Goal: Consume media (video, audio): Browse casually

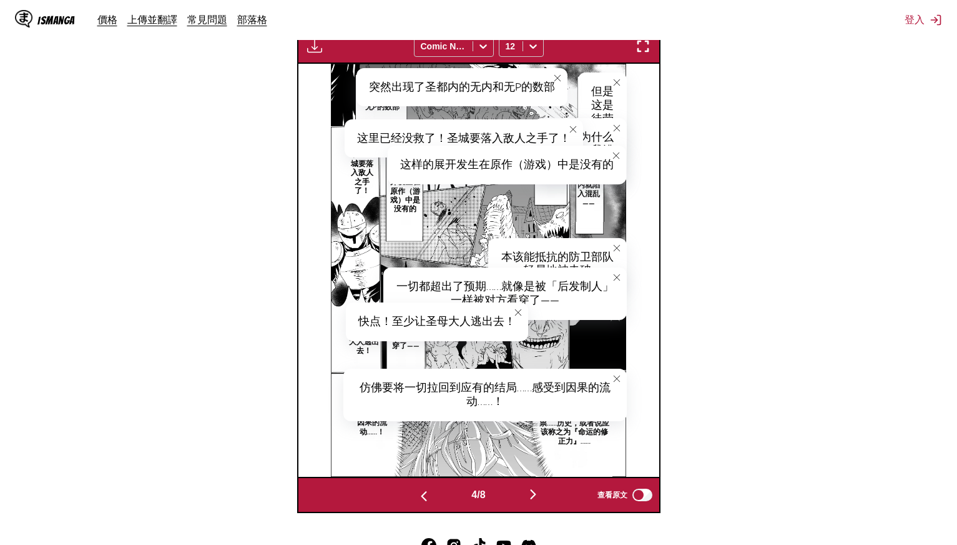
scroll to position [0, 1083]
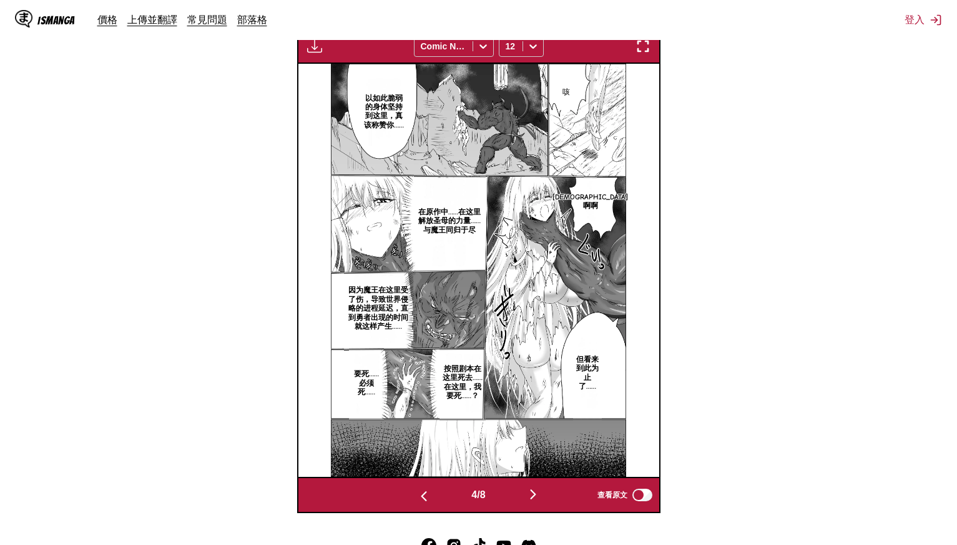
click at [567, 87] on p "咳" at bounding box center [566, 92] width 12 height 14
drag, startPoint x: 573, startPoint y: 89, endPoint x: 582, endPoint y: 92, distance: 9.3
click at [582, 92] on div "咳" at bounding box center [576, 93] width 36 height 39
copy div "咳"
click at [383, 104] on p "以如此脆弱的身体坚持到这里，真该称赞你……" at bounding box center [384, 111] width 48 height 41
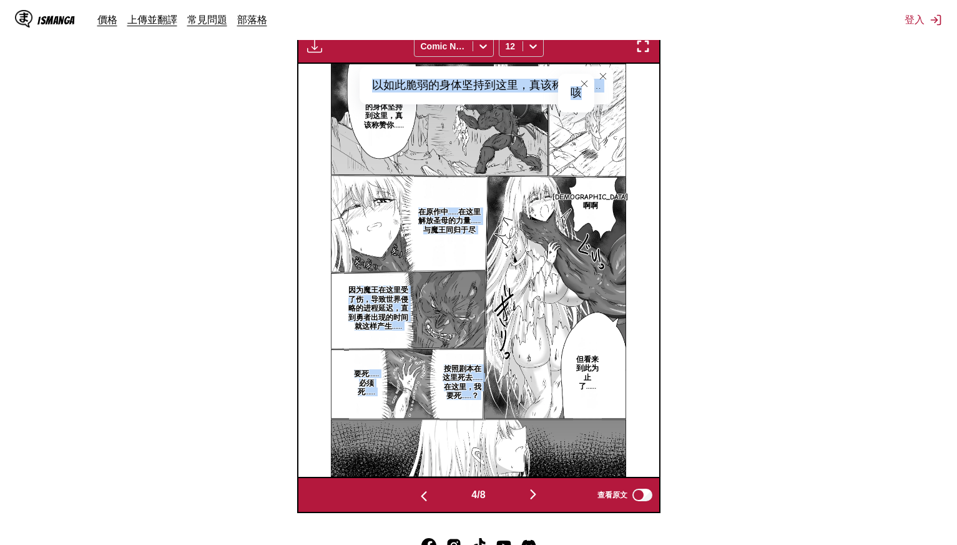
drag, startPoint x: 373, startPoint y: 87, endPoint x: 575, endPoint y: 80, distance: 202.5
click at [575, 80] on article "以如此脆弱的身体坚持到这里，真该称赞你…… 以如此脆弱的身体坚持到这里，真该称赞你…… 在原作中……在这里解放圣母的力量……与魔王同归于尽 因为魔王在这里受了…" at bounding box center [479, 270] width 295 height 413
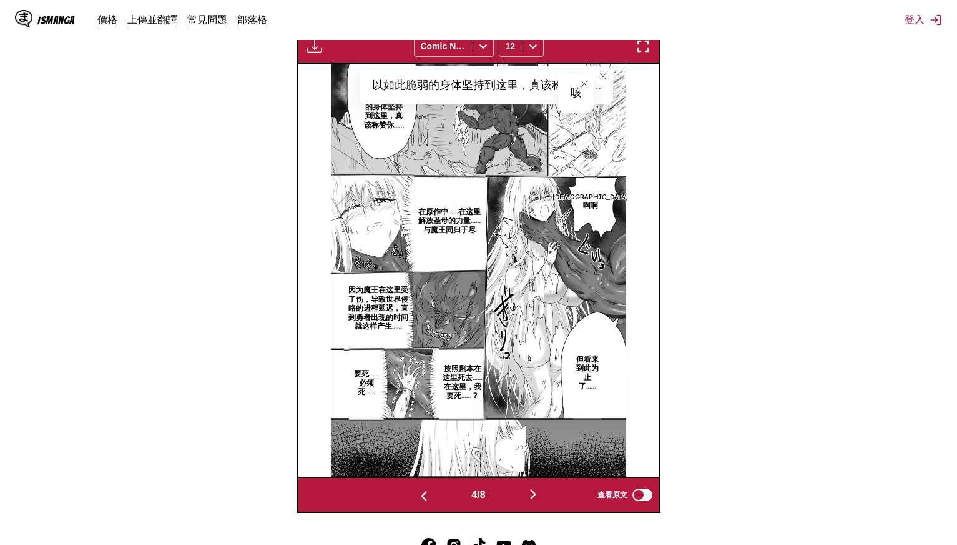
click at [585, 79] on icon "close-tooltip" at bounding box center [584, 83] width 9 height 9
click at [584, 84] on div "以如此脆弱的身体坚持到这里，真该称赞你……" at bounding box center [487, 85] width 254 height 39
drag, startPoint x: 375, startPoint y: 81, endPoint x: 591, endPoint y: 77, distance: 216.1
click at [591, 77] on div "以如此脆弱的身体坚持到这里，真该称赞你……" at bounding box center [487, 85] width 254 height 39
copy div "以如此脆弱的身体坚持到这里，真该称赞你…"
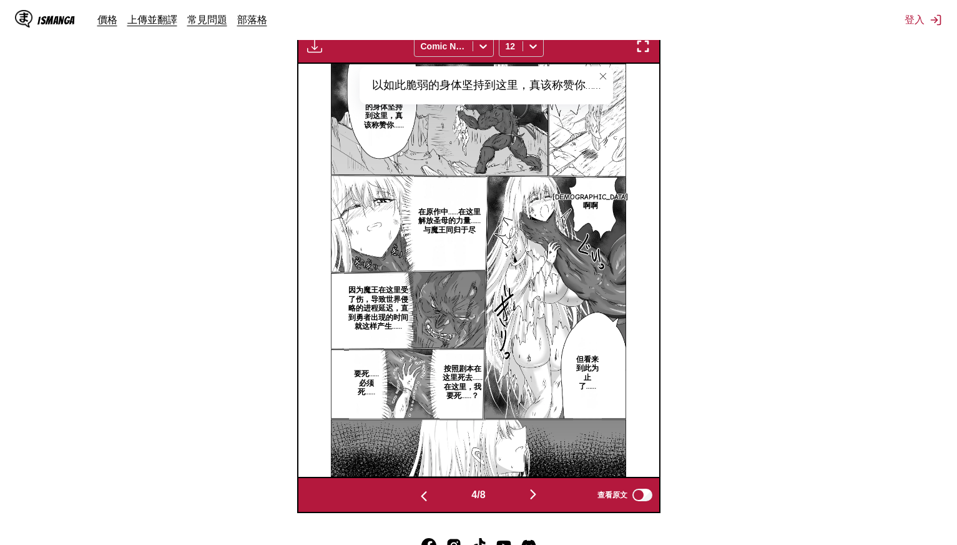
click at [586, 206] on p "[DEMOGRAPHIC_DATA]啊啊" at bounding box center [590, 201] width 81 height 23
drag, startPoint x: 602, startPoint y: 191, endPoint x: 625, endPoint y: 228, distance: 43.5
click at [625, 226] on div "[DEMOGRAPHIC_DATA]啊啊" at bounding box center [653, 200] width 138 height 52
copy div "[DEMOGRAPHIC_DATA]啊啊"
click at [717, 202] on section "自 日文 至 中文 將檔案拖曳至此，或點擊瀏覽。 檔案大小上限：5MB • 支援的格式：JP(E)G, PNG, WEBP 付費會員專屬 Comic Neue…" at bounding box center [478, 160] width 937 height 705
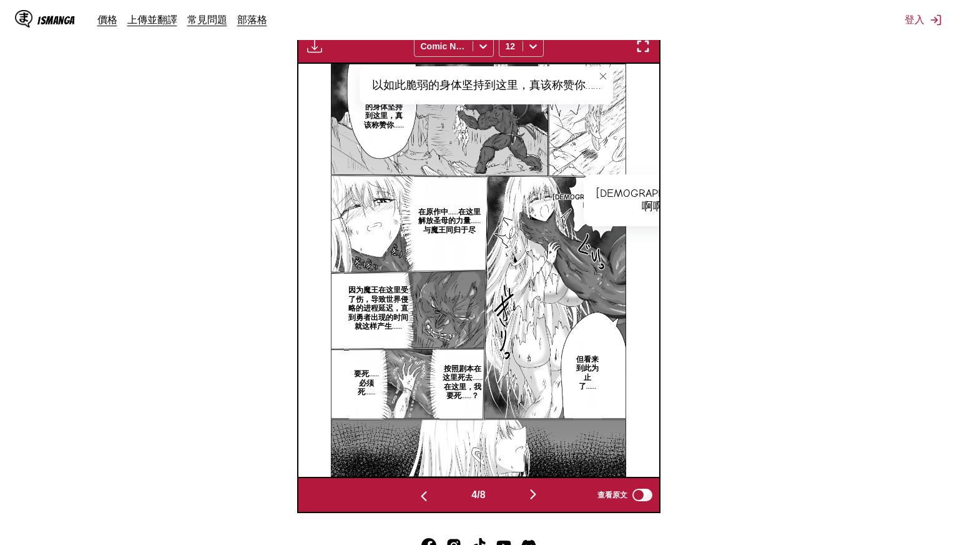
click at [576, 363] on p "但看来到此为止了……" at bounding box center [587, 372] width 29 height 41
drag, startPoint x: 590, startPoint y: 342, endPoint x: 617, endPoint y: 407, distance: 70.5
click at [617, 407] on div "但看来到此为止了……" at bounding box center [599, 371] width 53 height 92
copy div "但看来到此为止了……"
click at [425, 224] on p "在原作中……在这里解放圣母的力量……与魔王同归于尽" at bounding box center [450, 221] width 72 height 32
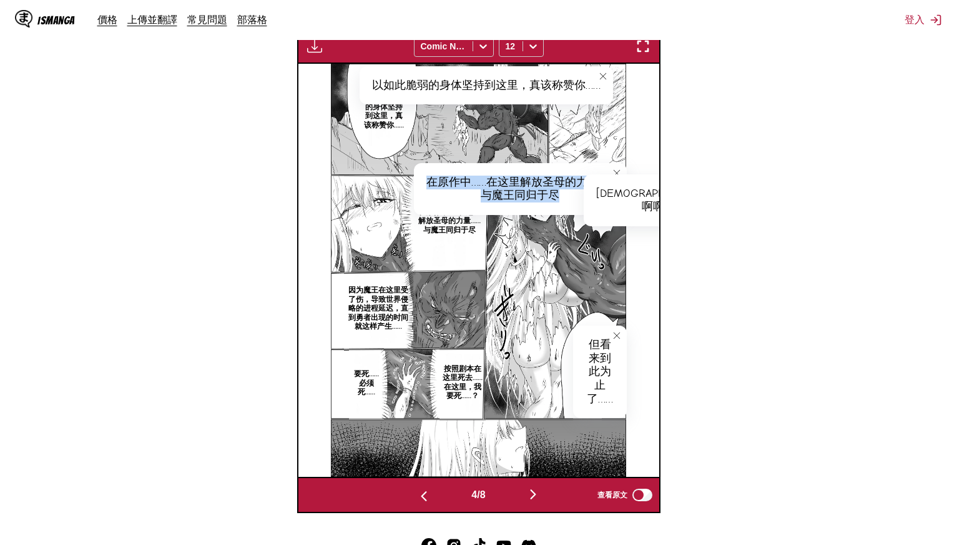
drag, startPoint x: 427, startPoint y: 174, endPoint x: 570, endPoint y: 197, distance: 145.5
click at [570, 197] on div "在原作中……在这里解放圣母的力量……与魔王同归于尽" at bounding box center [520, 189] width 213 height 52
copy div "在原作中……在这里解放圣母的力量……与魔王同归于尽"
click at [388, 314] on p "因为魔王在这里受了伤，导致世界侵略的进程延迟，直到勇者出现的时间就这样产生……" at bounding box center [378, 308] width 69 height 50
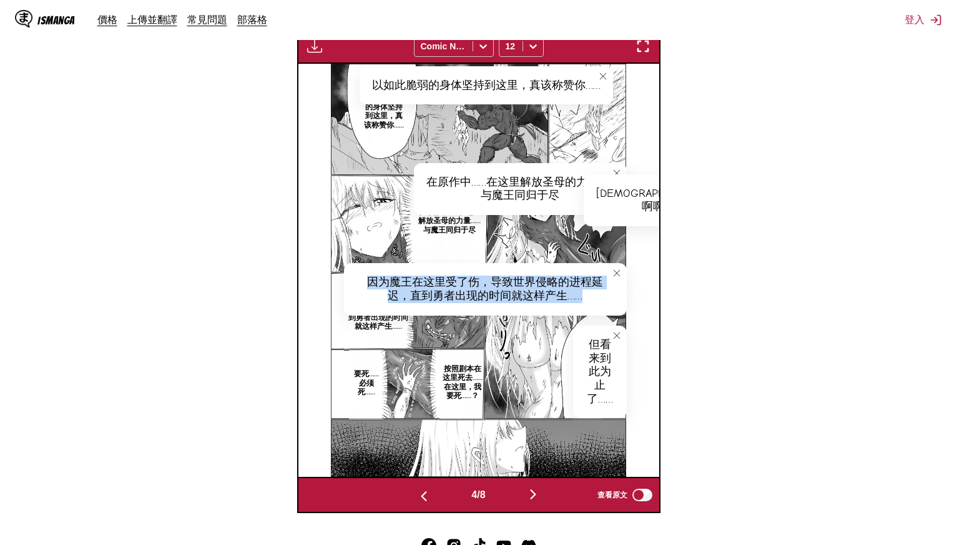
drag, startPoint x: 369, startPoint y: 275, endPoint x: 588, endPoint y: 309, distance: 221.8
click at [588, 309] on div "因为魔王在这里受了伤，导致世界侵略的进程延迟，直到勇者出现的时间就这样产生……" at bounding box center [485, 289] width 283 height 52
copy div "因为魔王在这里受了伤，导致世界侵略的进程延迟，直到勇者出现的时间就这样产生……"
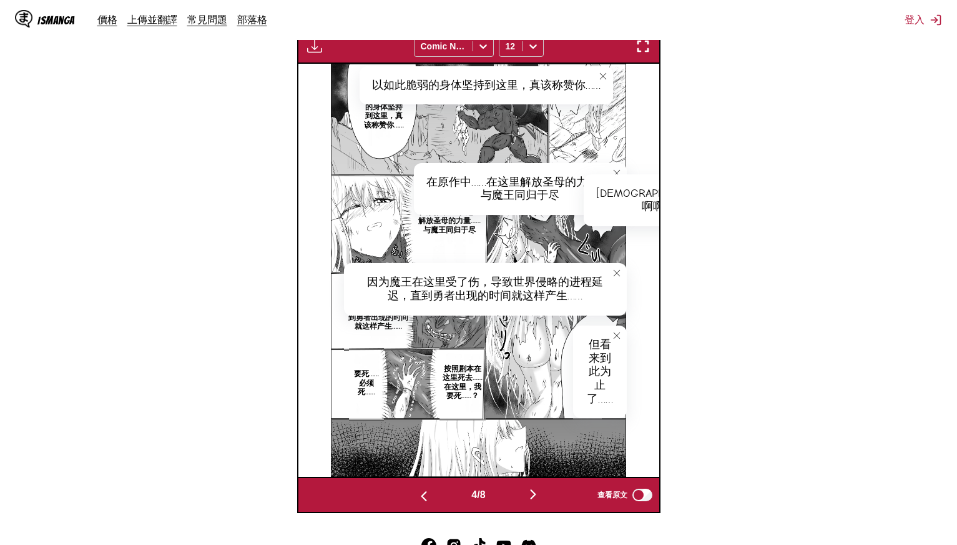
click at [460, 375] on p "按照剧本在这里死去……在这里，我要死……？" at bounding box center [463, 382] width 46 height 41
click at [617, 332] on icon "close-tooltip" at bounding box center [617, 335] width 9 height 9
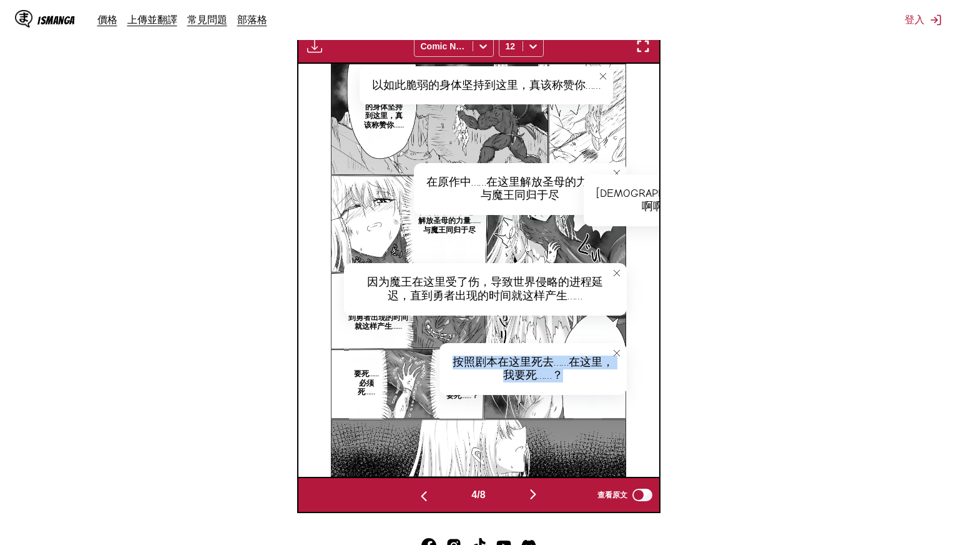
drag, startPoint x: 458, startPoint y: 357, endPoint x: 578, endPoint y: 380, distance: 122.0
click at [578, 380] on div "按照剧本在这里死去……在这里，我要死……？" at bounding box center [533, 369] width 187 height 52
copy div "按照剧本在这里死去……在这里，我要死……？"
click at [373, 386] on p "要死……必须死……" at bounding box center [366, 383] width 35 height 32
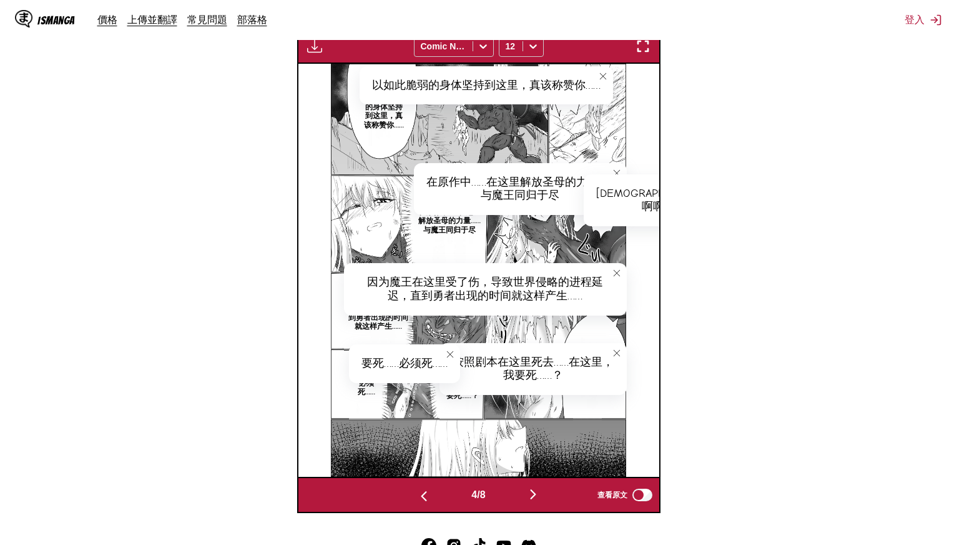
click at [618, 355] on icon "close-tooltip" at bounding box center [617, 352] width 9 height 9
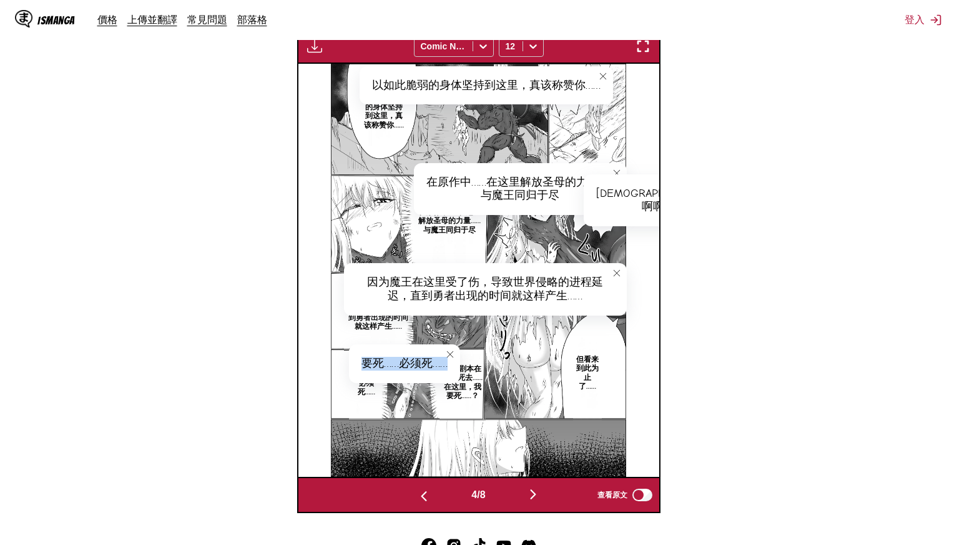
drag, startPoint x: 360, startPoint y: 360, endPoint x: 441, endPoint y: 362, distance: 81.2
click at [441, 362] on div "要死……必须死……" at bounding box center [404, 363] width 111 height 39
copy div "要死……必须死……"
click at [531, 493] on img "button" at bounding box center [533, 494] width 15 height 15
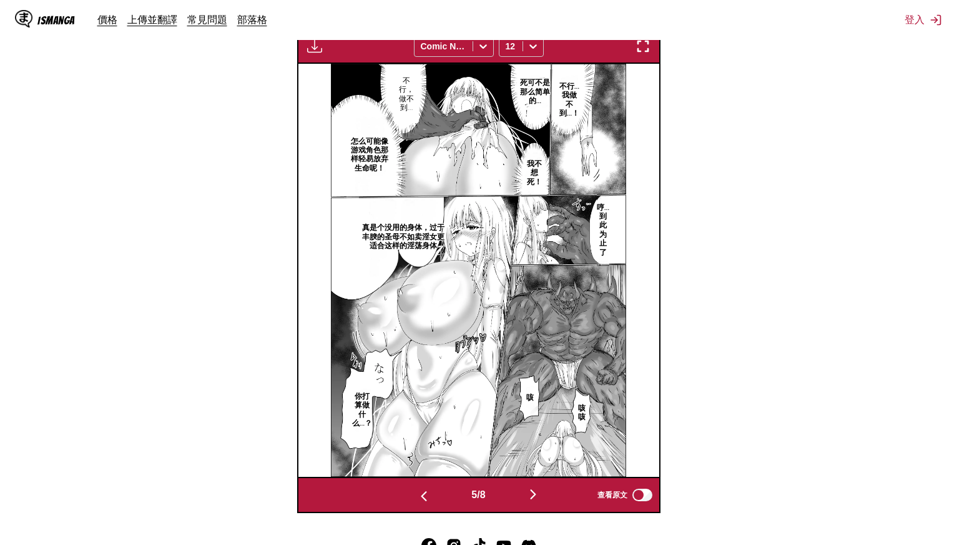
click at [578, 101] on p "不行…我做不到…！" at bounding box center [569, 99] width 25 height 41
drag, startPoint x: 571, startPoint y: 80, endPoint x: 612, endPoint y: 106, distance: 48.5
click at [612, 106] on div "不行…我做不到…！" at bounding box center [592, 100] width 70 height 66
copy div "不行…我做不到…！"
click at [527, 95] on p "死可不是那么简单的…" at bounding box center [534, 92] width 37 height 32
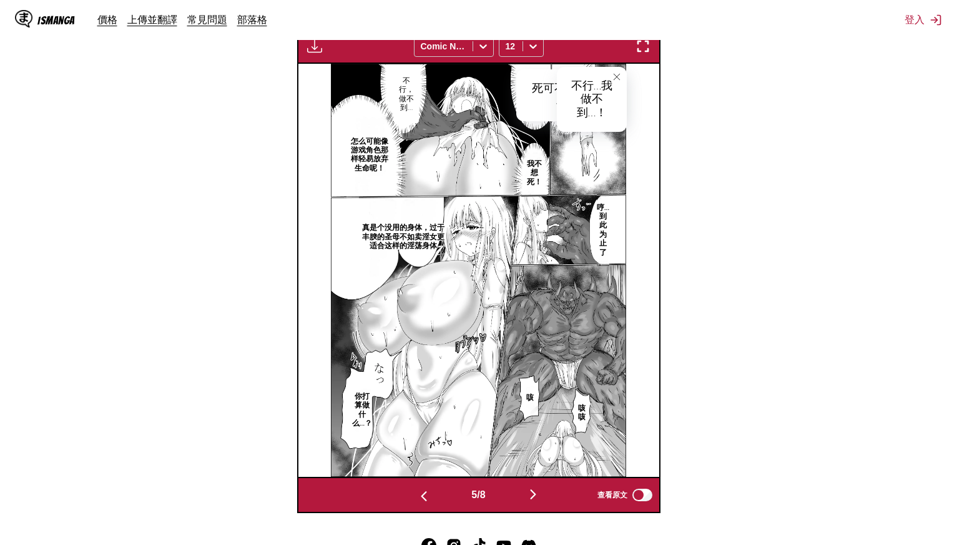
click at [613, 76] on icon "close-tooltip" at bounding box center [617, 76] width 9 height 9
drag, startPoint x: 579, startPoint y: 91, endPoint x: 616, endPoint y: 101, distance: 38.8
click at [616, 101] on div "死可不是那么简单的…" at bounding box center [571, 95] width 111 height 52
copy div "死可不是那么简单的…"
click at [533, 175] on p "我不想死！" at bounding box center [534, 173] width 26 height 32
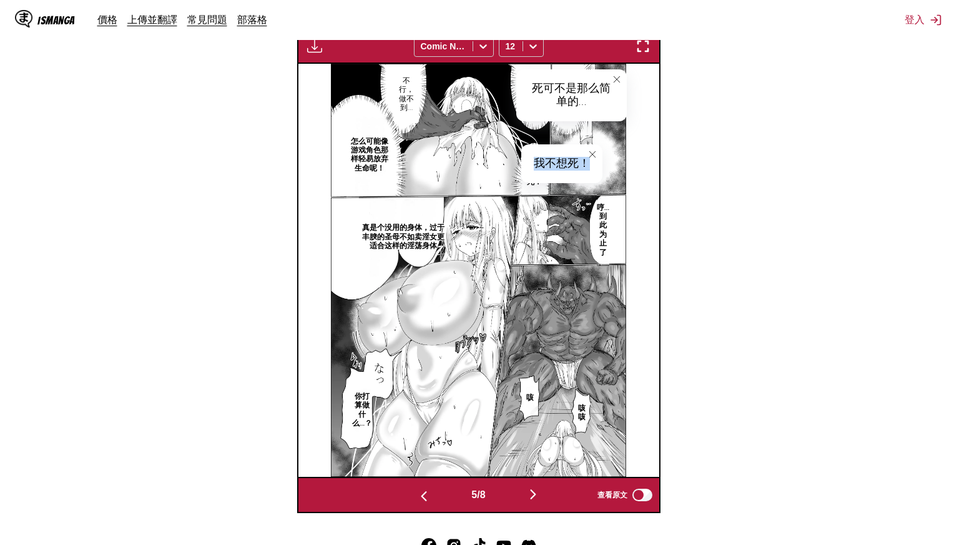
drag, startPoint x: 538, startPoint y: 159, endPoint x: 588, endPoint y: 159, distance: 50.0
click at [588, 159] on div "我不想死！" at bounding box center [561, 163] width 81 height 39
click at [589, 160] on button "close-tooltip" at bounding box center [593, 154] width 20 height 20
click at [528, 163] on p "我不想死！" at bounding box center [534, 173] width 26 height 32
drag, startPoint x: 536, startPoint y: 159, endPoint x: 586, endPoint y: 160, distance: 50.6
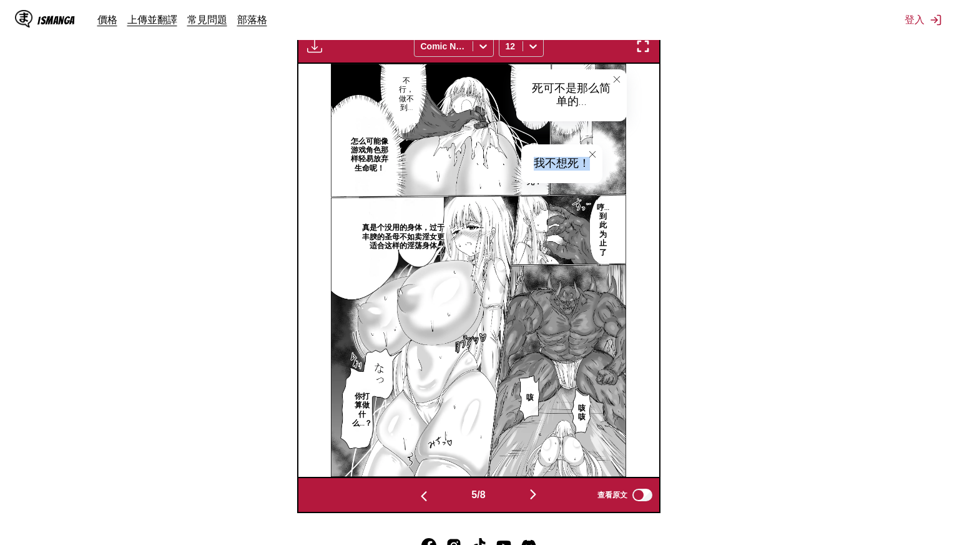
click at [586, 160] on div "我不想死！" at bounding box center [561, 163] width 81 height 39
click at [402, 96] on p "不行，做不到…" at bounding box center [407, 94] width 20 height 41
drag, startPoint x: 407, startPoint y: 81, endPoint x: 499, endPoint y: 66, distance: 93.5
click at [493, 82] on div "不行，做不到…" at bounding box center [444, 84] width 100 height 39
click at [365, 160] on p "怎么可能像游戏角色那样轻易放弃生命呢！" at bounding box center [369, 154] width 45 height 41
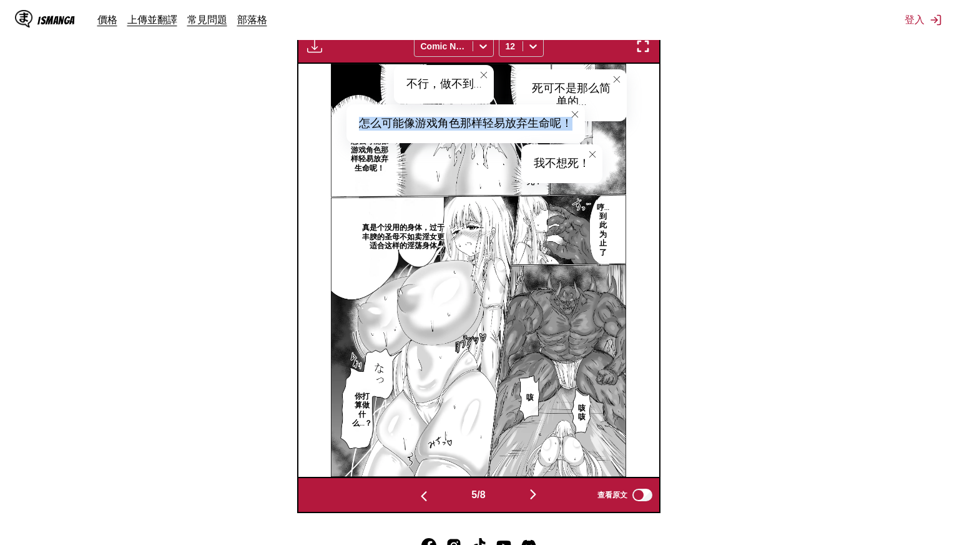
drag, startPoint x: 358, startPoint y: 121, endPoint x: 570, endPoint y: 119, distance: 211.7
click at [570, 119] on div "怎么可能像游戏角色那样轻易放弃生命呢！" at bounding box center [466, 123] width 239 height 39
click at [603, 229] on p "哼…到此为止了" at bounding box center [603, 229] width 17 height 59
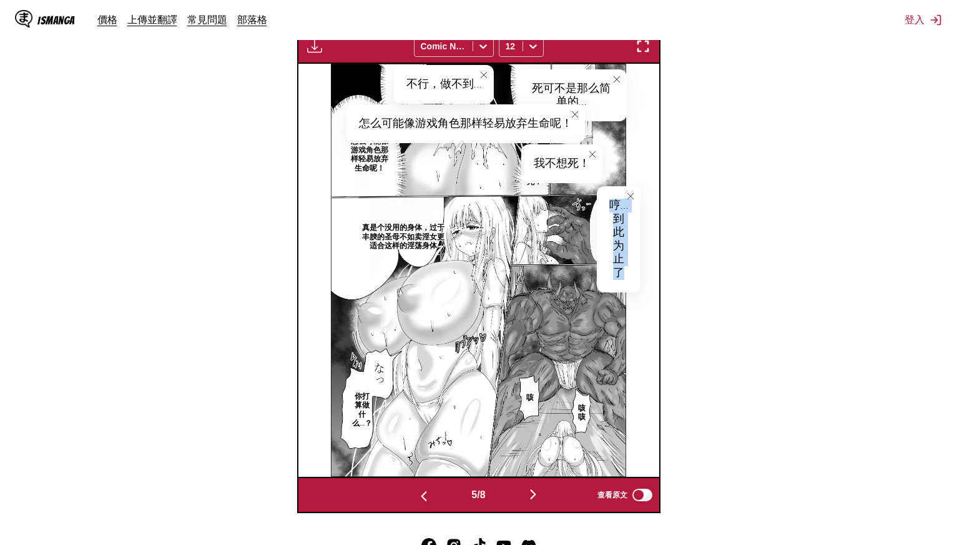
drag, startPoint x: 611, startPoint y: 202, endPoint x: 631, endPoint y: 285, distance: 84.8
click at [631, 285] on div "哼…到此为止了" at bounding box center [619, 239] width 44 height 106
click at [374, 236] on p "真是个没用的身体，过于丰腴的圣母不如卖淫女更适合这样的淫荡身体" at bounding box center [404, 236] width 90 height 32
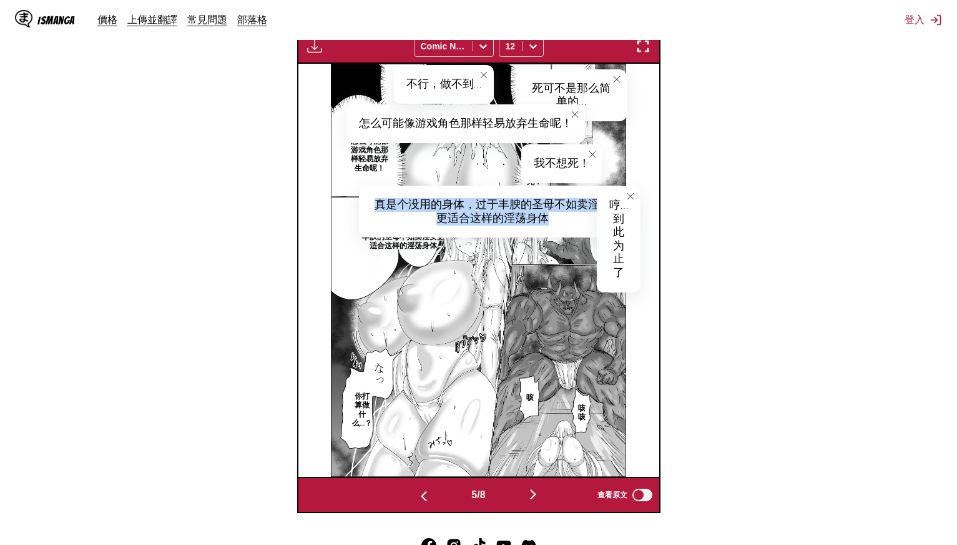
drag, startPoint x: 376, startPoint y: 199, endPoint x: 580, endPoint y: 219, distance: 205.3
click at [580, 219] on div "真是个没用的身体，过于丰腴的圣母不如卖淫女更适合这样的淫荡身体" at bounding box center [493, 211] width 268 height 52
click at [628, 192] on icon "close-tooltip" at bounding box center [630, 196] width 9 height 9
drag, startPoint x: 376, startPoint y: 201, endPoint x: 602, endPoint y: 212, distance: 226.3
click at [565, 224] on div "真是个没用的身体，过于丰腴的圣母不如卖淫女更适合这样的淫荡身体" at bounding box center [493, 211] width 268 height 52
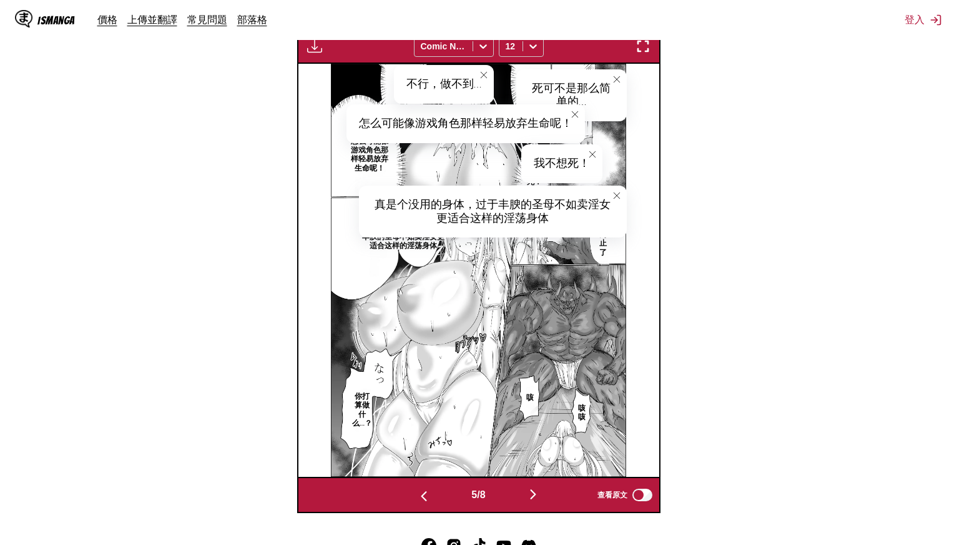
click at [581, 413] on p "咳咳" at bounding box center [582, 412] width 16 height 23
drag, startPoint x: 588, startPoint y: 408, endPoint x: 609, endPoint y: 411, distance: 20.8
click at [609, 411] on div "咳咳" at bounding box center [597, 412] width 47 height 39
click at [536, 491] on img "button" at bounding box center [533, 494] width 15 height 15
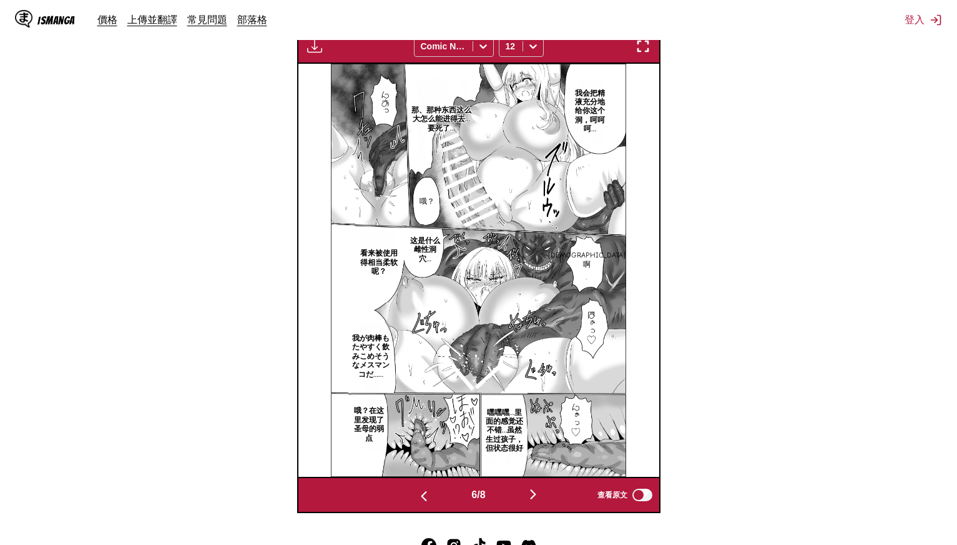
click at [594, 98] on p "我会把精液充分地给你这个洞，呵呵呵…" at bounding box center [590, 111] width 36 height 50
drag, startPoint x: 592, startPoint y: 80, endPoint x: 626, endPoint y: 188, distance: 113.4
click at [626, 188] on div "我会把精液充分地给你这个洞，呵呵呵…" at bounding box center [599, 139] width 54 height 146
click at [441, 120] on p "那、那种东西这么大怎么能进得去…要死了…" at bounding box center [442, 119] width 68 height 32
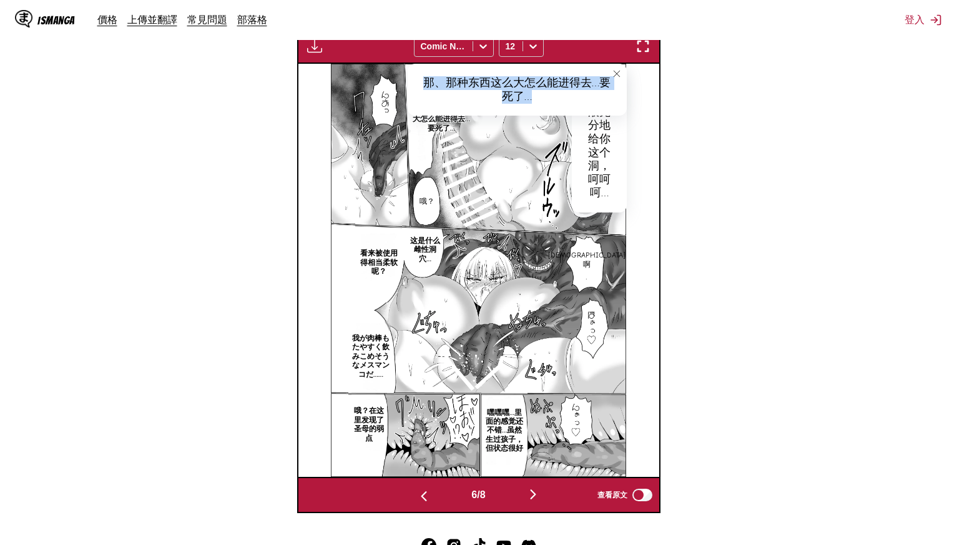
drag, startPoint x: 425, startPoint y: 79, endPoint x: 562, endPoint y: 92, distance: 138.0
click at [562, 92] on div "那、那种东西这么大怎么能进得去…要死了…" at bounding box center [517, 90] width 219 height 52
click at [425, 196] on p "哦？" at bounding box center [427, 201] width 20 height 14
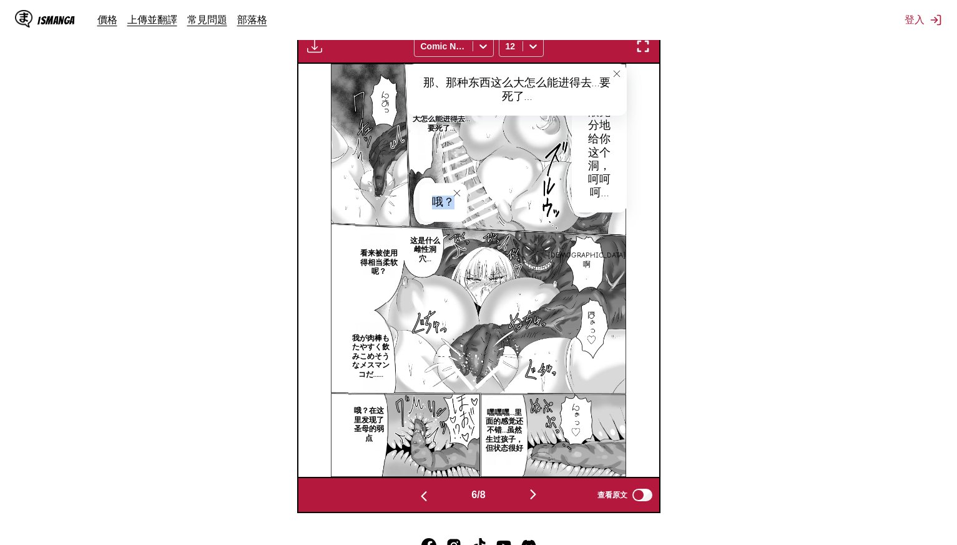
drag, startPoint x: 434, startPoint y: 200, endPoint x: 457, endPoint y: 202, distance: 22.6
click at [457, 202] on div "哦？" at bounding box center [443, 202] width 47 height 39
click at [587, 259] on p "[DEMOGRAPHIC_DATA]啊" at bounding box center [587, 259] width 82 height 23
click at [426, 245] on p "这是什么雌性洞穴…" at bounding box center [425, 250] width 37 height 32
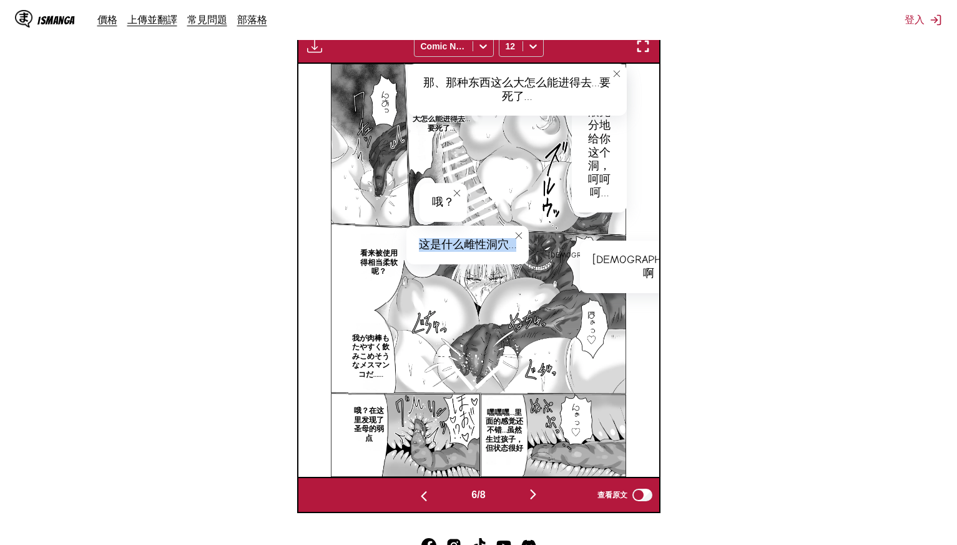
drag, startPoint x: 418, startPoint y: 245, endPoint x: 522, endPoint y: 245, distance: 103.7
click at [522, 245] on div "这是什么雌性洞穴…" at bounding box center [468, 244] width 122 height 39
click at [380, 265] on p "看来被使用得相当柔软呢？" at bounding box center [378, 262] width 47 height 32
click at [648, 46] on img "button" at bounding box center [643, 46] width 15 height 15
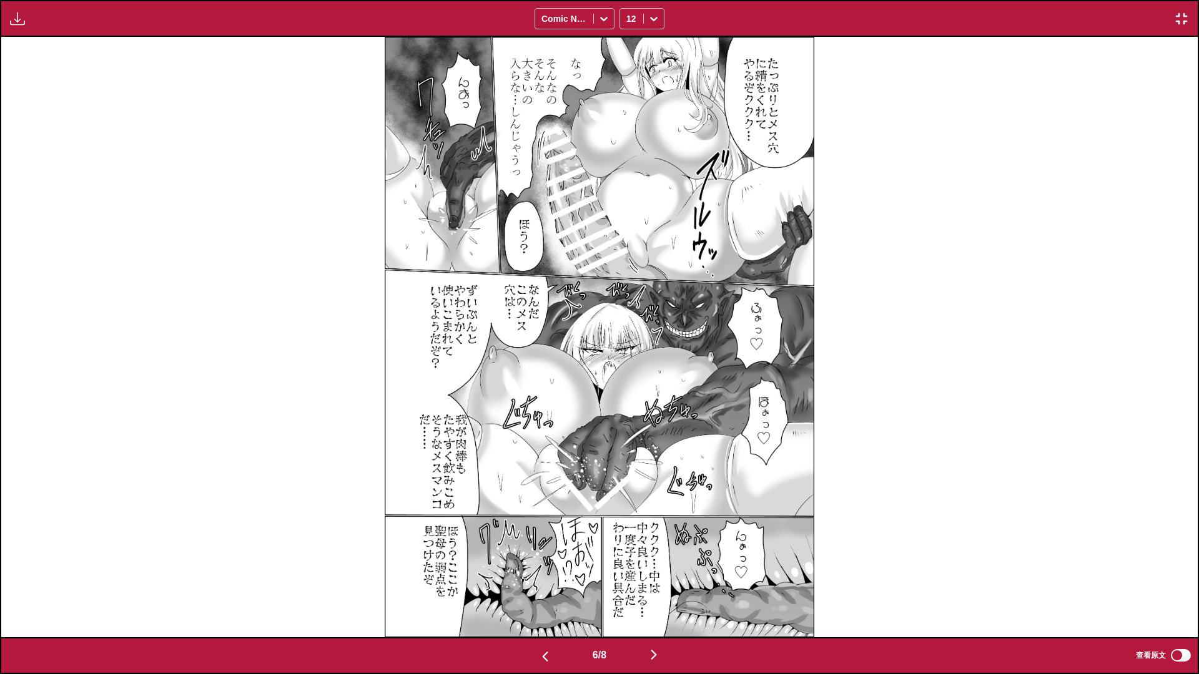
scroll to position [0, 5983]
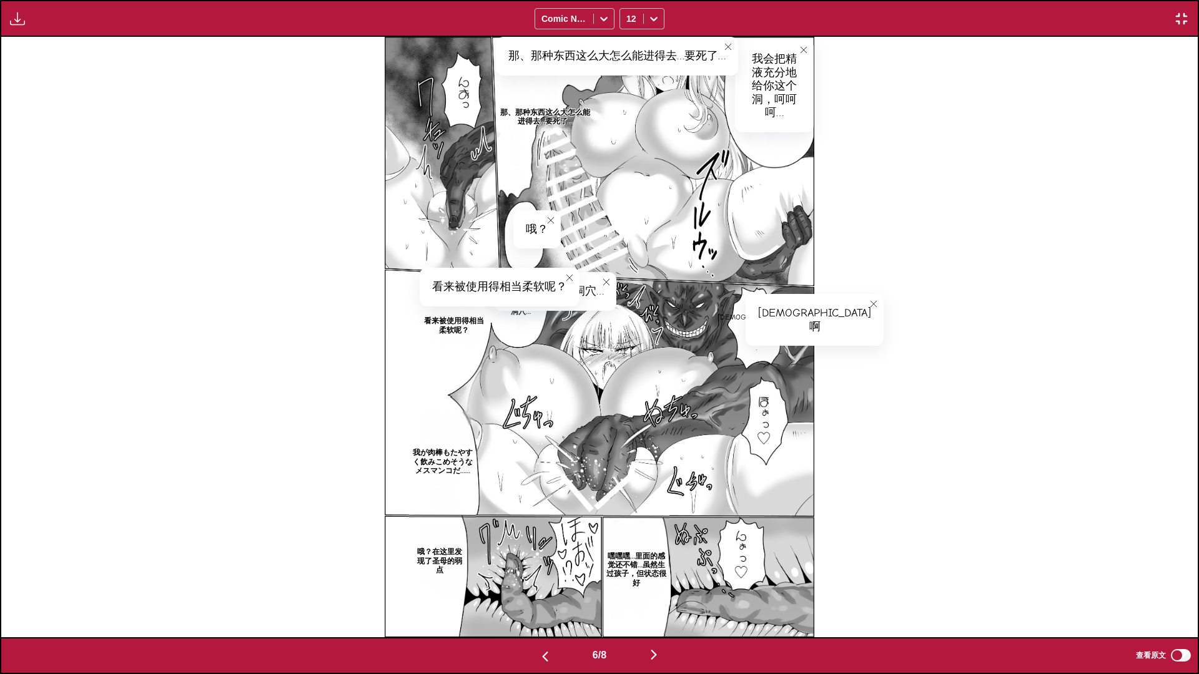
click at [957, 506] on div "我が肉棒もたやすく飲みこめそうなメスマンコだ…… 我会把精液充分地给你这个洞，呵呵呵… 我会把精液充分地给你这个洞，呵呵呵… 那、那种东西这么大怎么能进得去……" at bounding box center [599, 337] width 1197 height 601
click at [957, 22] on img "button" at bounding box center [1181, 18] width 15 height 15
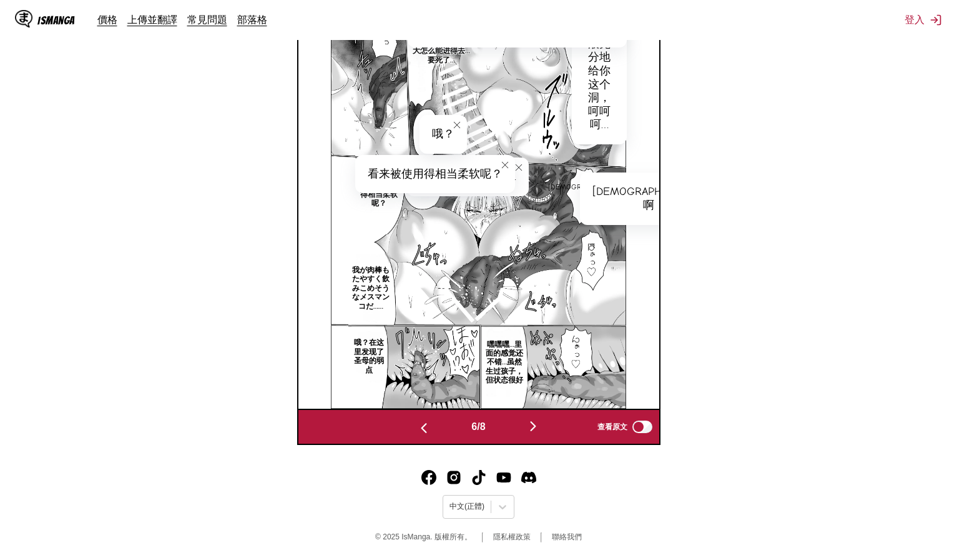
scroll to position [465, 0]
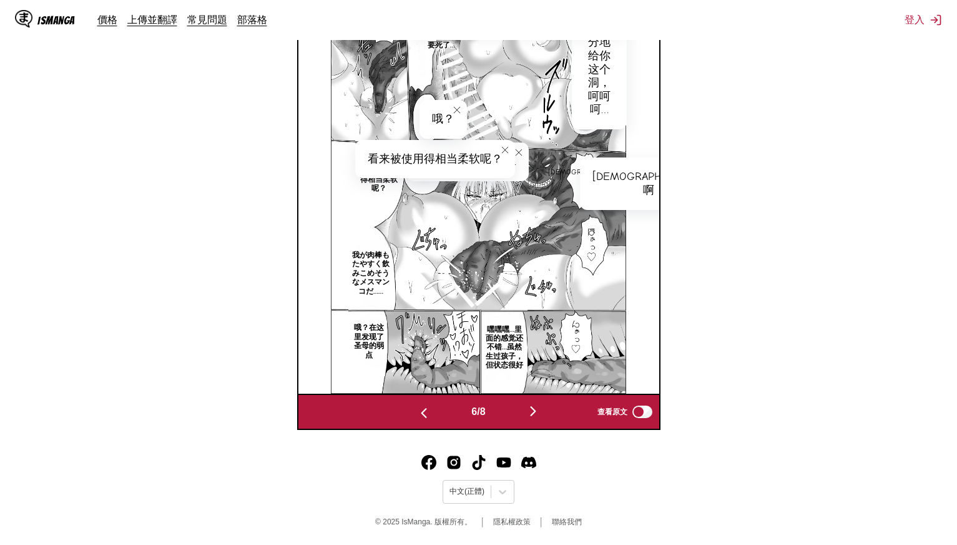
click at [503, 347] on p "嘿嘿嘿…里面的感觉还不错…虽然生过孩子，但状态很好" at bounding box center [505, 347] width 46 height 50
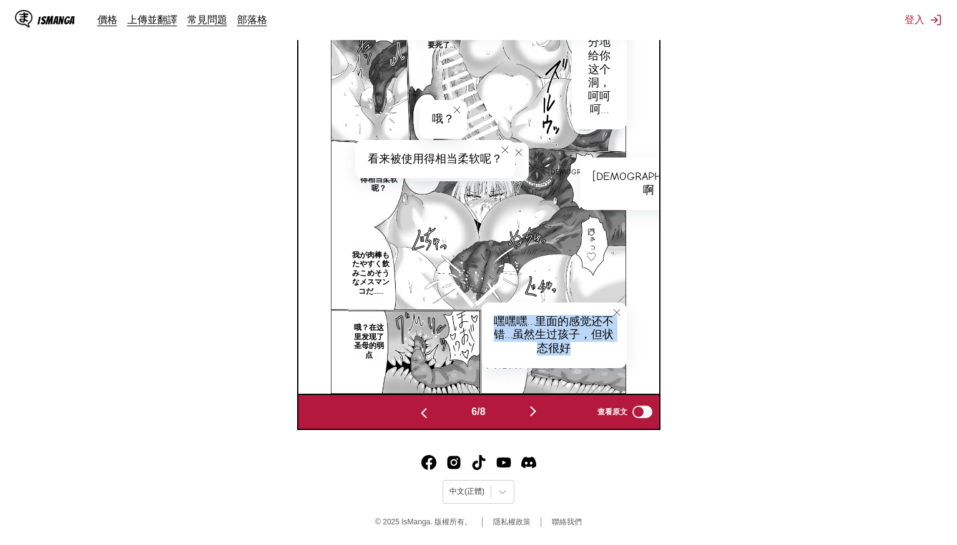
drag, startPoint x: 493, startPoint y: 317, endPoint x: 600, endPoint y: 354, distance: 113.0
click at [600, 354] on div "嘿嘿嘿…里面的感觉还不错…虽然生过孩子，但状态很好" at bounding box center [554, 335] width 145 height 66
click at [363, 337] on p "哦？在这里发现了圣母的弱点" at bounding box center [370, 340] width 36 height 41
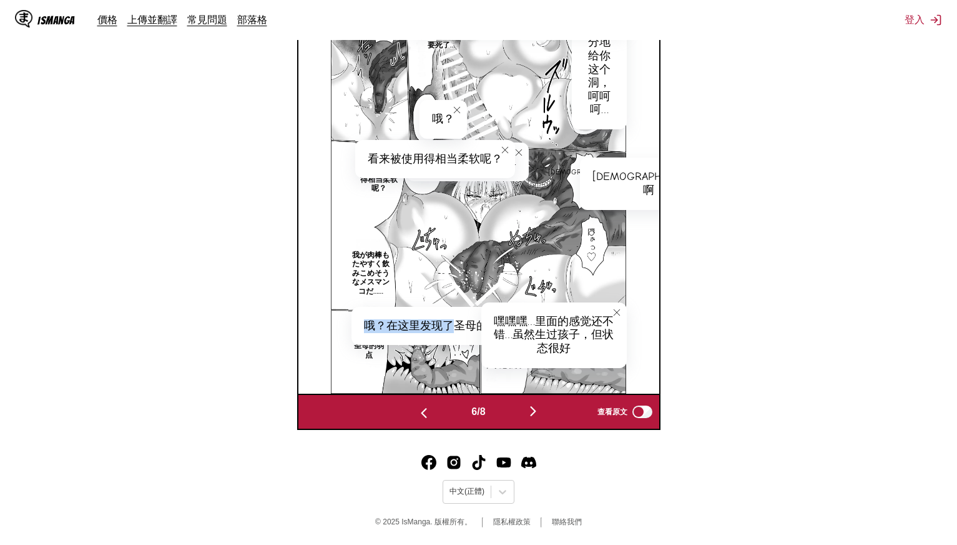
drag, startPoint x: 363, startPoint y: 324, endPoint x: 453, endPoint y: 325, distance: 89.9
click at [453, 325] on div "哦？在这里发现了圣母的弱点" at bounding box center [437, 326] width 171 height 39
click at [620, 315] on button "close-tooltip" at bounding box center [617, 312] width 20 height 20
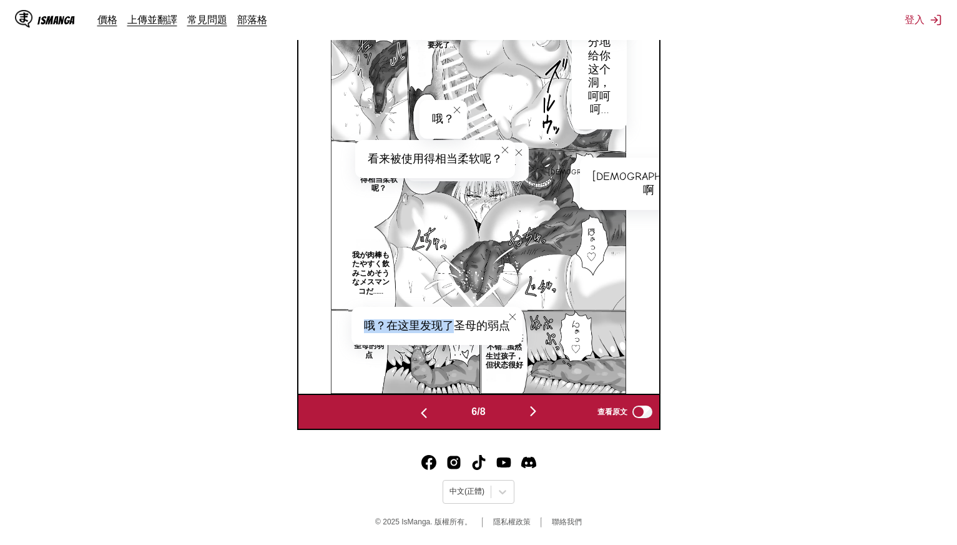
click at [377, 322] on div "哦？在这里发现了圣母的弱点" at bounding box center [437, 326] width 171 height 39
drag, startPoint x: 368, startPoint y: 322, endPoint x: 506, endPoint y: 327, distance: 138.7
click at [506, 327] on div "哦？在这里发现了圣母的弱点" at bounding box center [437, 326] width 171 height 39
click at [541, 409] on img "button" at bounding box center [533, 410] width 15 height 15
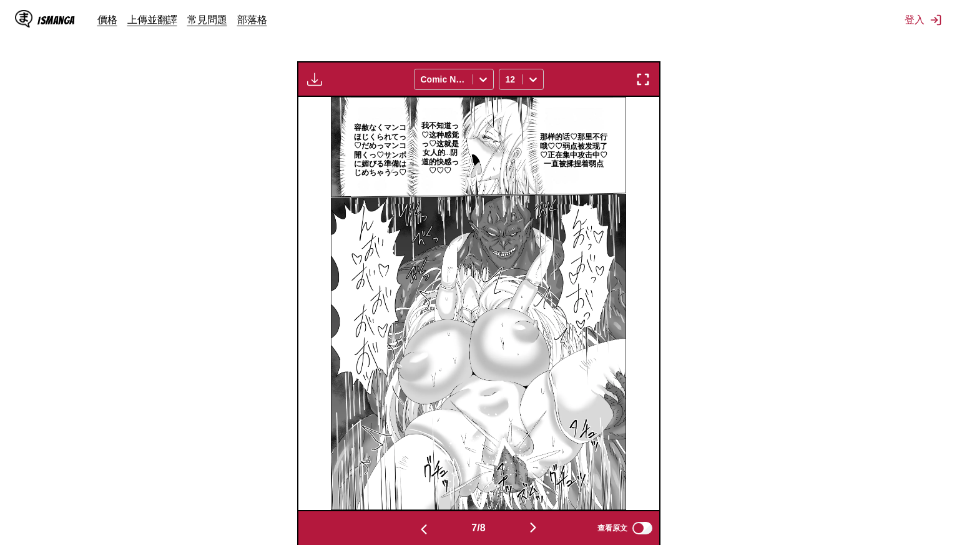
scroll to position [320, 0]
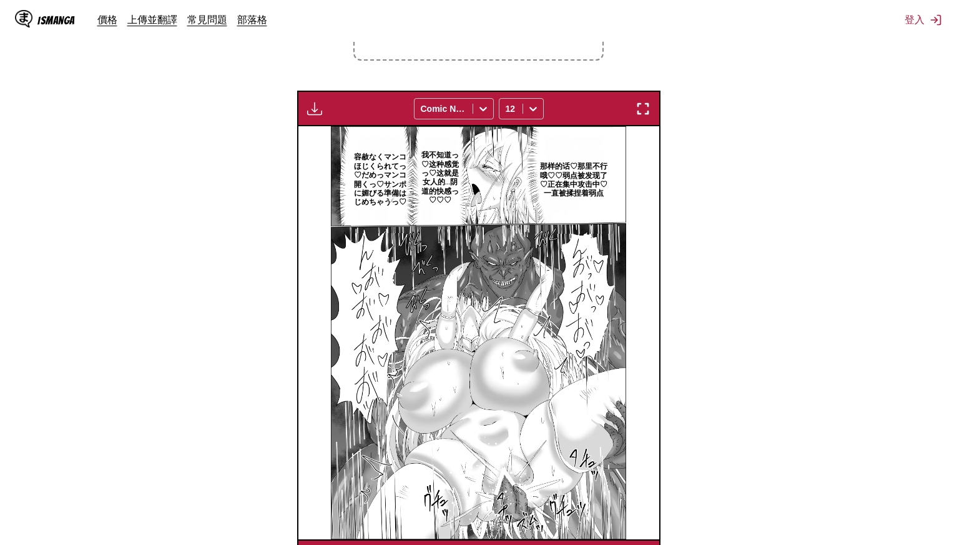
click at [581, 184] on p "那样的话♡那里不行哦♡♡弱点被发现了♡正在集中攻击中♡一直被揉捏着弱点" at bounding box center [574, 179] width 78 height 41
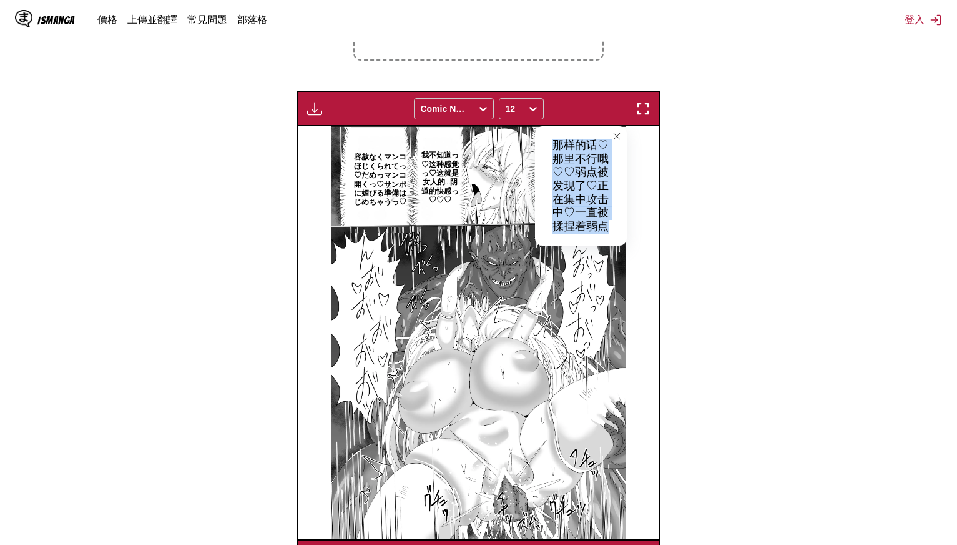
drag, startPoint x: 551, startPoint y: 141, endPoint x: 626, endPoint y: 224, distance: 111.4
click at [626, 224] on div "那样的话♡那里不行哦♡♡弱点被发现了♡正在集中攻击中♡一直被揉捏着弱点" at bounding box center [581, 185] width 92 height 119
click at [433, 184] on p "我不知道っ♡这种感觉っ♡这就是女人的…阴道的快感っ♡♡♡" at bounding box center [440, 177] width 47 height 59
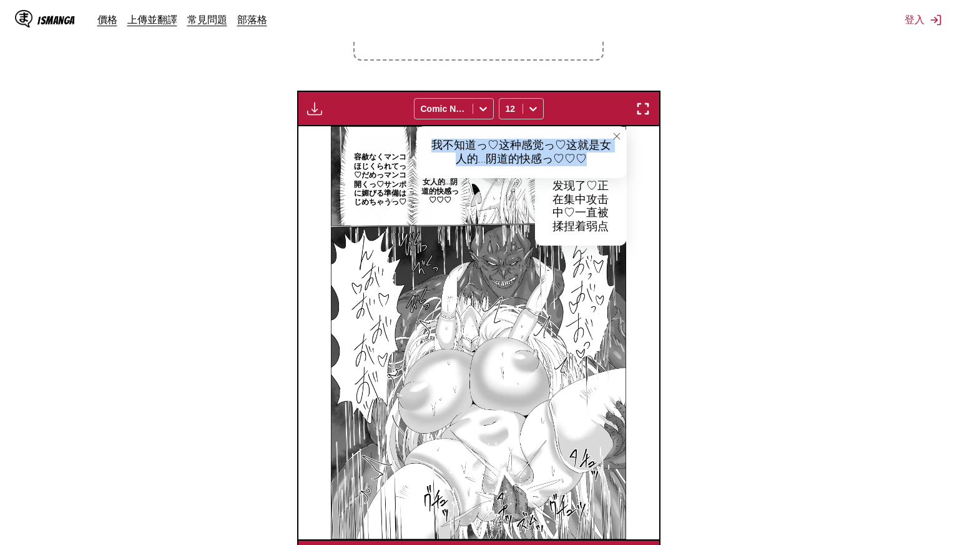
drag, startPoint x: 436, startPoint y: 139, endPoint x: 590, endPoint y: 164, distance: 156.2
click at [590, 162] on div "我不知道っ♡这种感觉っ♡这就是女人的…阴道的快感っ♡♡♡" at bounding box center [522, 152] width 210 height 52
click at [370, 165] on p "容赦なくマンコほじくられてっ♡だめっマンコ開くっ♡サンポに媚びる準備はじめちゃうっ♡" at bounding box center [380, 179] width 59 height 59
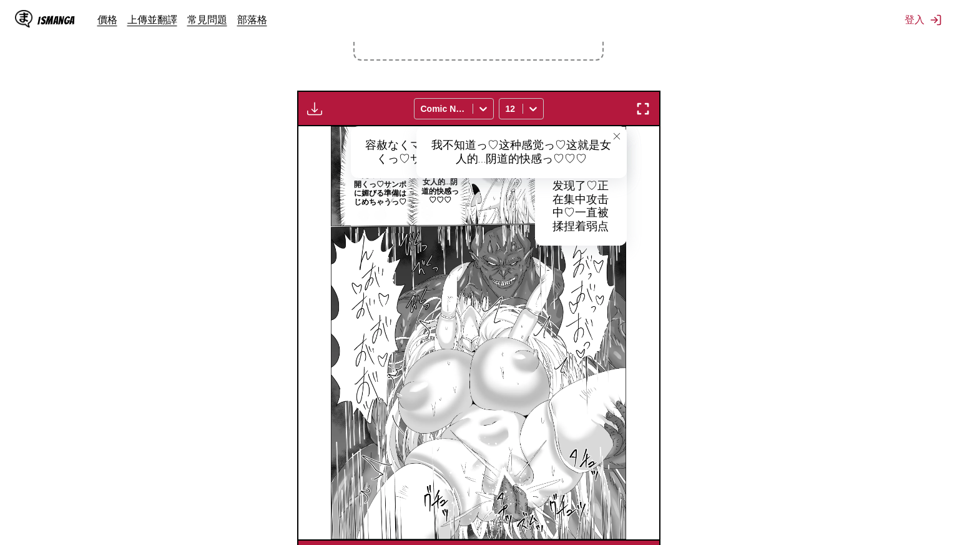
click at [614, 139] on icon "close-tooltip" at bounding box center [617, 136] width 9 height 9
click at [617, 134] on icon "close-tooltip" at bounding box center [617, 136] width 9 height 9
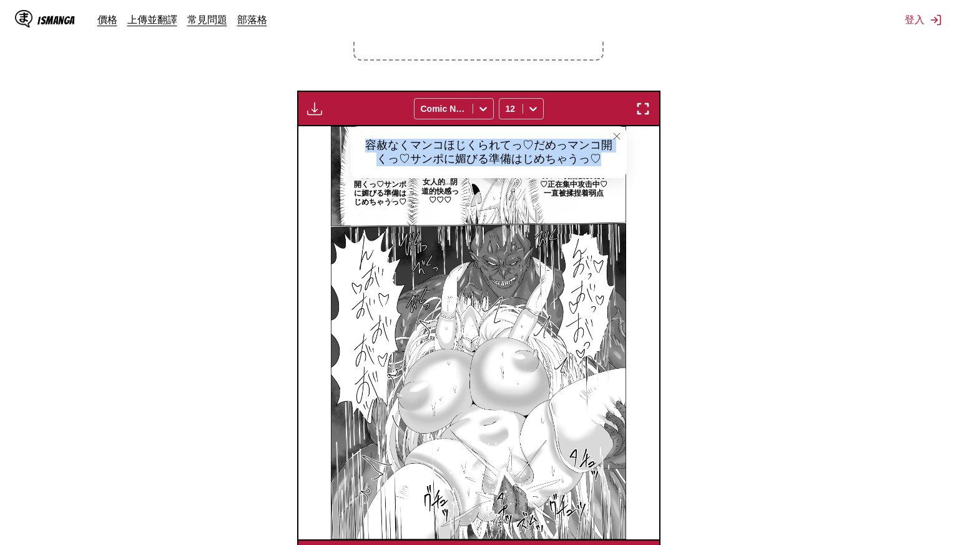
drag, startPoint x: 367, startPoint y: 141, endPoint x: 613, endPoint y: 156, distance: 246.5
click at [613, 156] on div "容赦なくマンコほじくられてっ♡だめっマンコ開くっ♡サンポに媚びる準備はじめちゃうっ♡" at bounding box center [489, 152] width 276 height 52
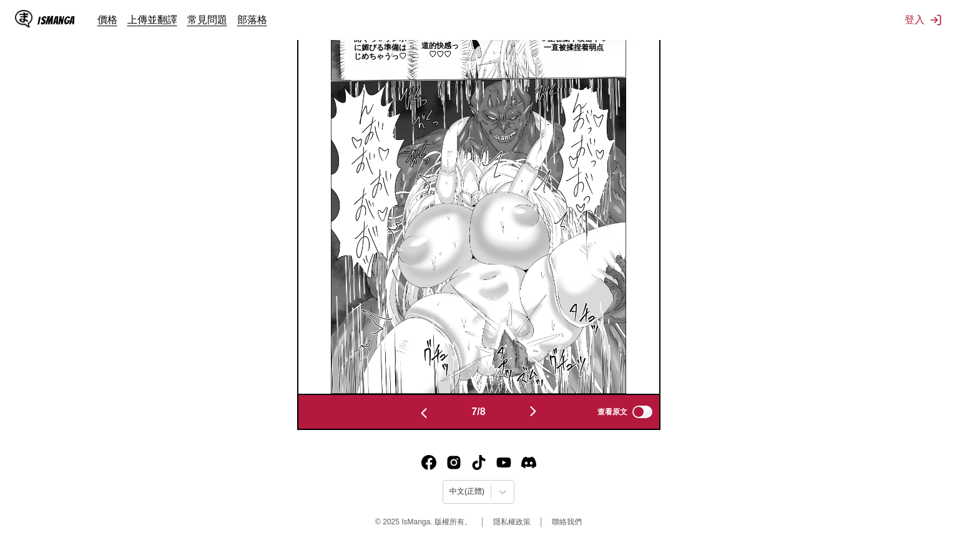
click at [535, 415] on img "button" at bounding box center [533, 410] width 15 height 15
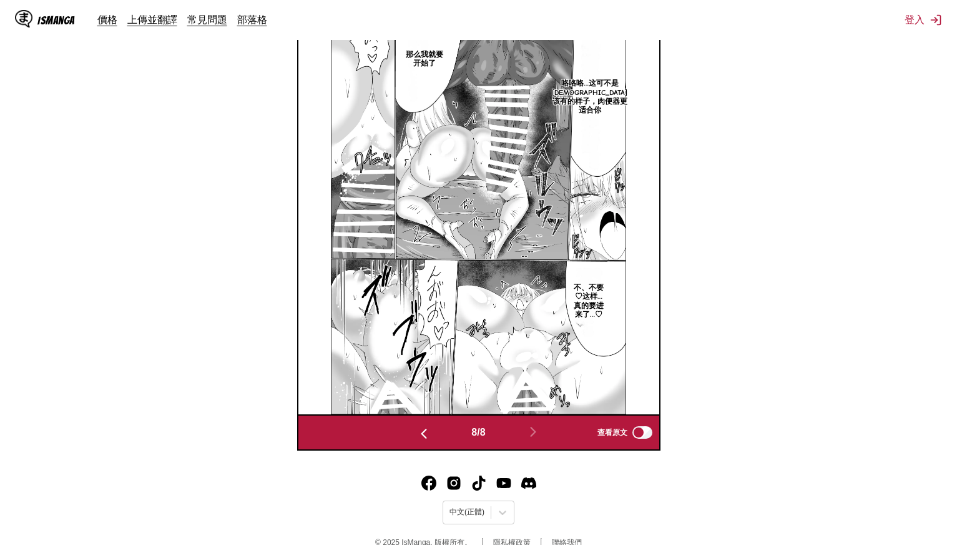
scroll to position [382, 0]
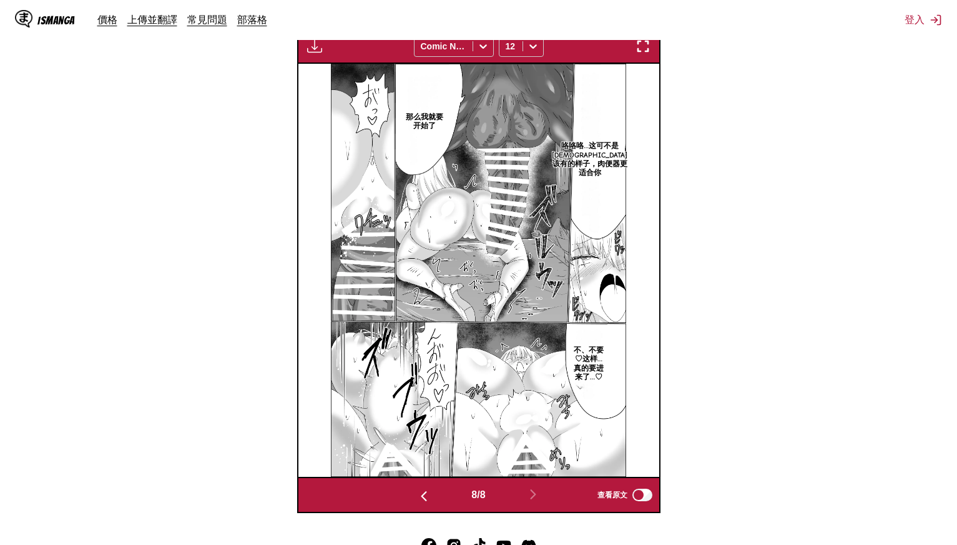
click at [590, 174] on p "咯咯咯…这可不是[DEMOGRAPHIC_DATA]该有的样子，肉便器更适合你" at bounding box center [590, 159] width 81 height 41
drag, startPoint x: 593, startPoint y: 84, endPoint x: 618, endPoint y: 230, distance: 148.2
click at [618, 142] on div "咯咯咯…这可不是[DEMOGRAPHIC_DATA]该有的样子，肉便器更适合你" at bounding box center [648, 103] width 138 height 79
click at [420, 120] on p "那么我就要开始了" at bounding box center [424, 121] width 49 height 23
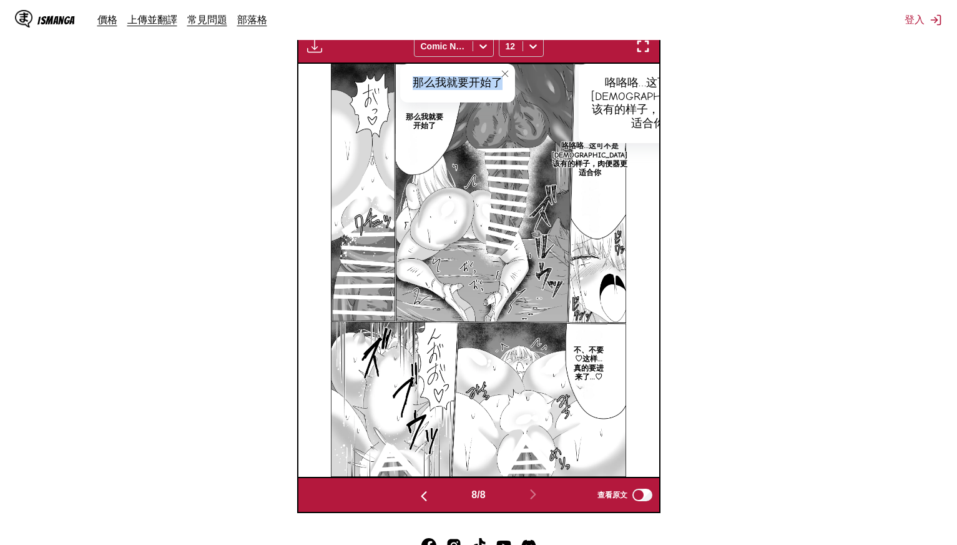
drag, startPoint x: 418, startPoint y: 81, endPoint x: 506, endPoint y: 86, distance: 87.6
click at [506, 86] on div "那么我就要开始了" at bounding box center [457, 83] width 115 height 39
click at [584, 372] on p "不、不要♡这样…真的要进来了…♡" at bounding box center [588, 363] width 37 height 41
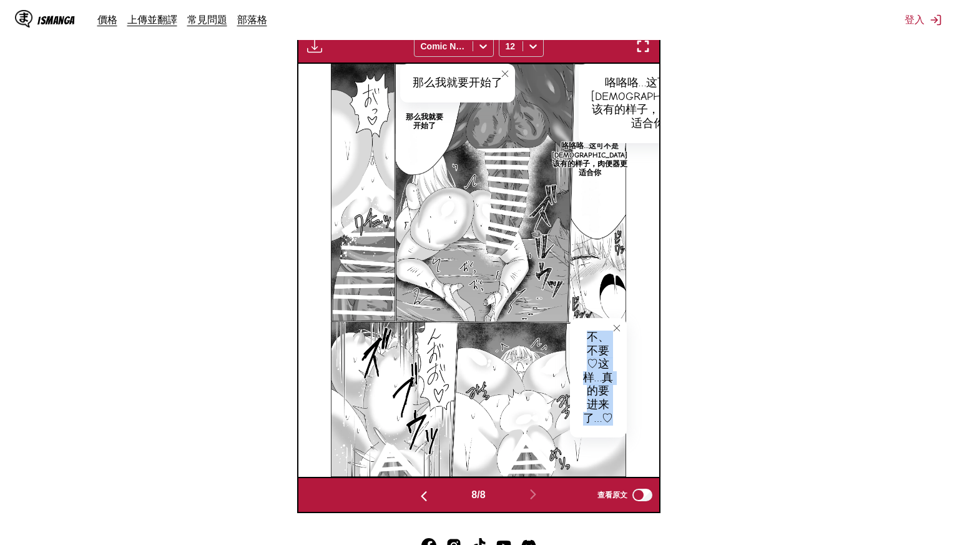
drag, startPoint x: 590, startPoint y: 333, endPoint x: 611, endPoint y: 423, distance: 91.9
click at [611, 423] on div "不、不要♡这样…真的要进来了…♡" at bounding box center [598, 377] width 56 height 119
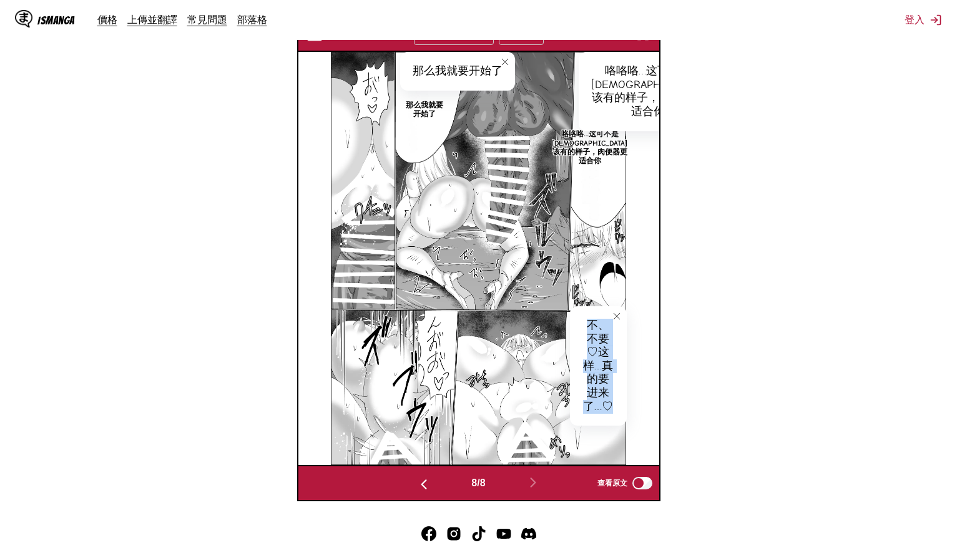
scroll to position [278, 0]
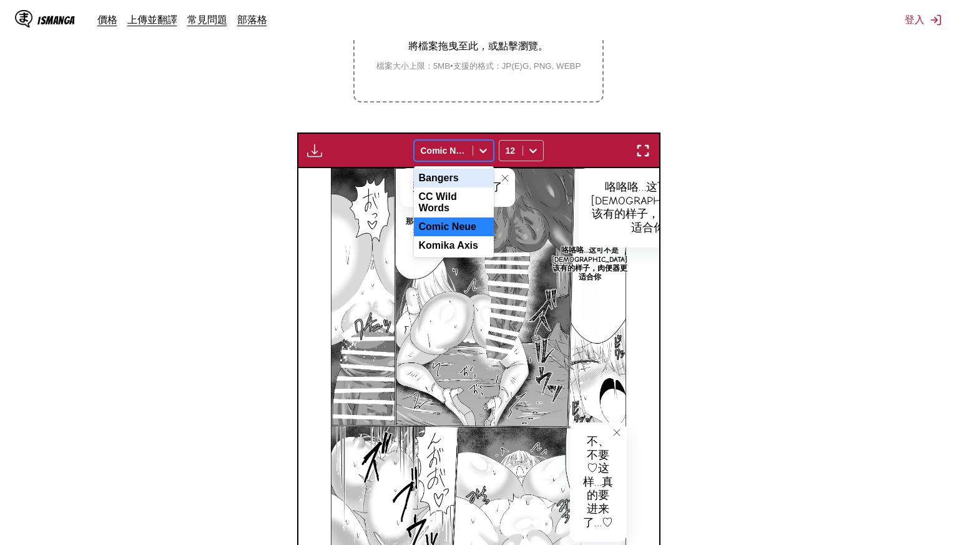
click at [480, 150] on icon at bounding box center [483, 150] width 12 height 12
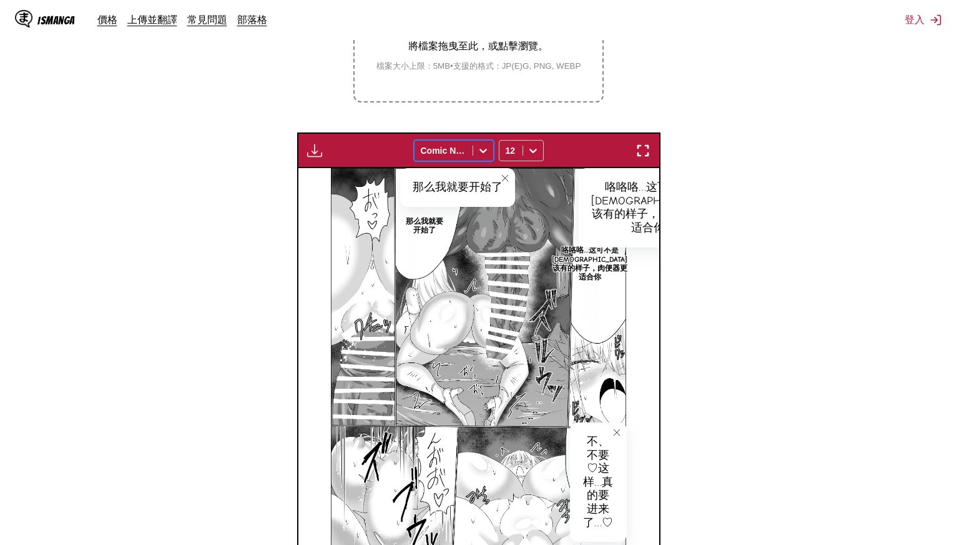
click at [480, 150] on icon at bounding box center [483, 150] width 12 height 12
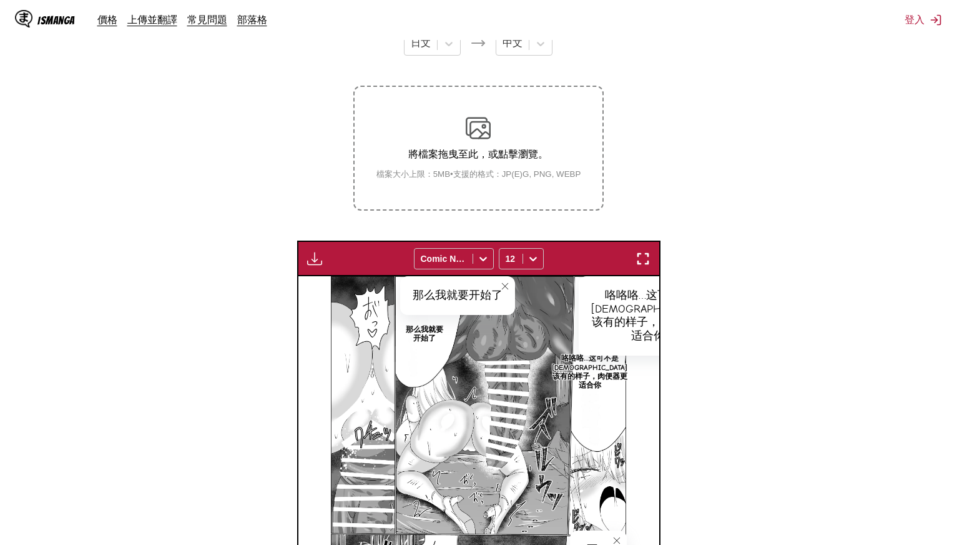
scroll to position [0, 0]
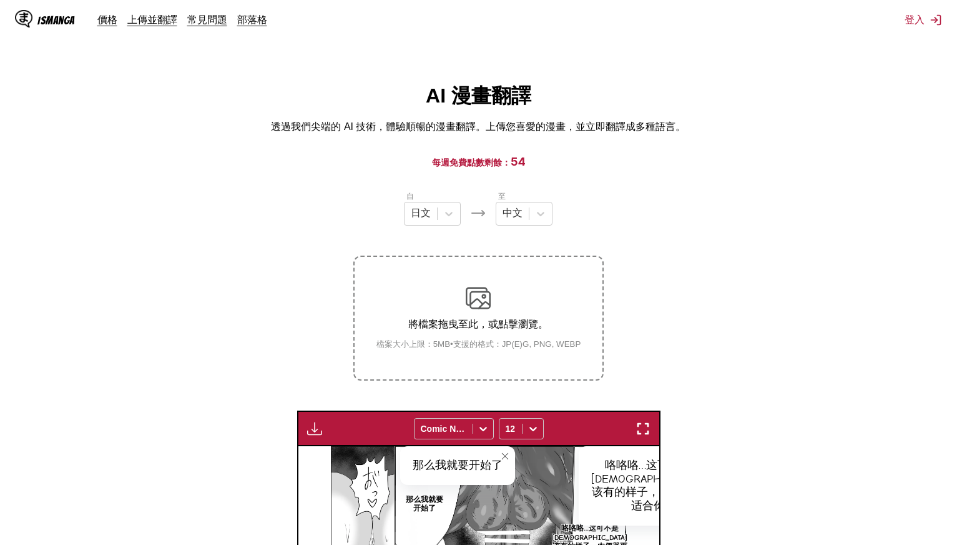
drag, startPoint x: 832, startPoint y: 386, endPoint x: 829, endPoint y: 277, distance: 108.7
click at [926, 355] on section "自 日文 至 中文 將檔案拖曳至此，或點擊瀏覽。 檔案大小上限：5MB • 支援的格式：JP(E)G, PNG, WEBP 付費會員專屬 Comic Neue…" at bounding box center [478, 542] width 937 height 705
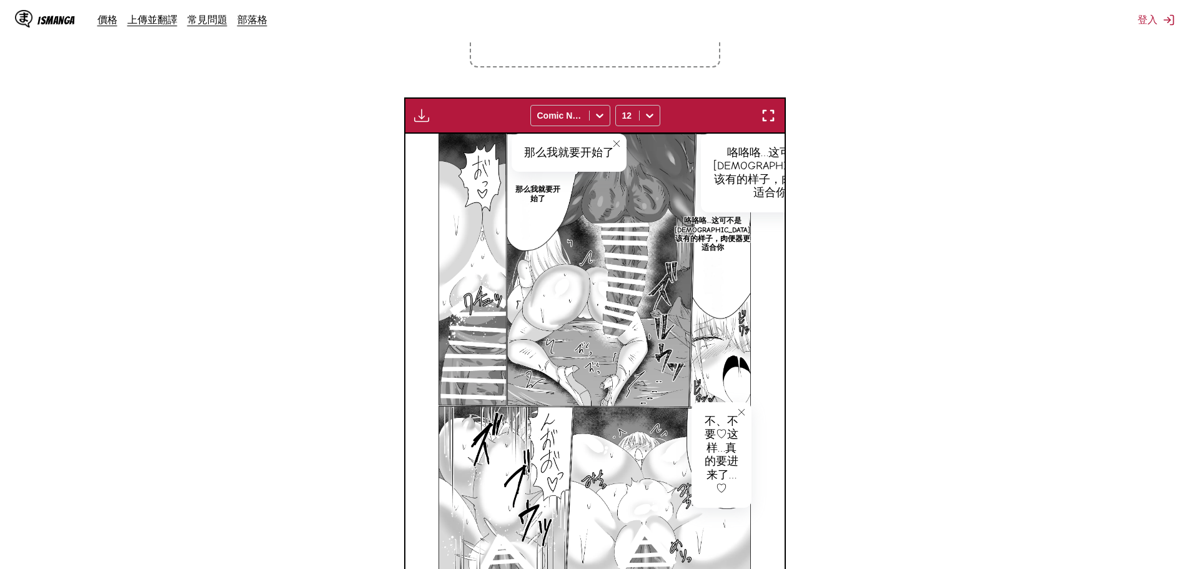
scroll to position [465, 0]
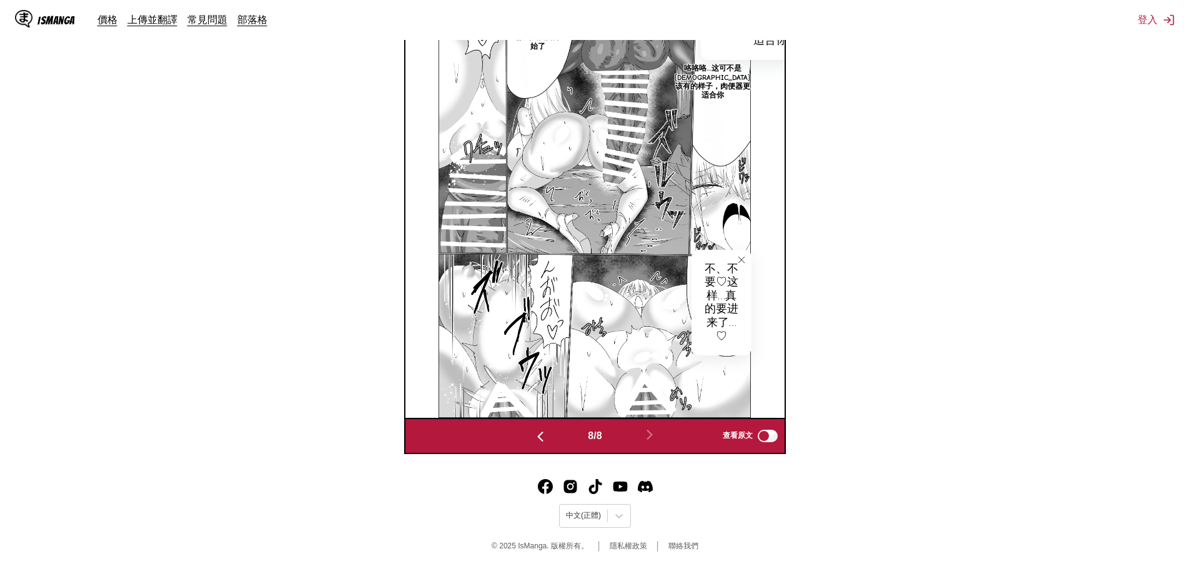
drag, startPoint x: 943, startPoint y: 205, endPoint x: 966, endPoint y: 377, distance: 172.6
